Goal: Consume media (video, audio)

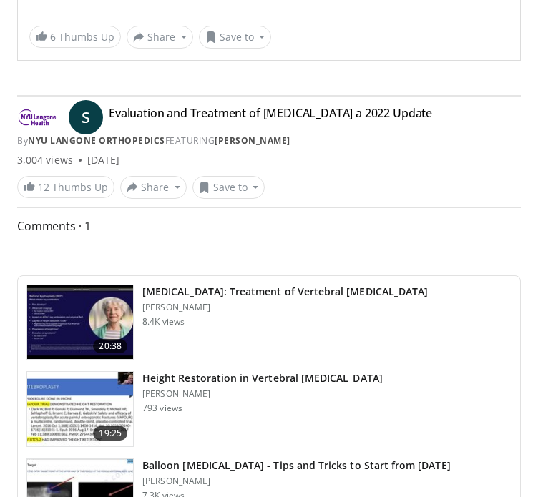
scroll to position [300, 0]
